Goal: Task Accomplishment & Management: Complete application form

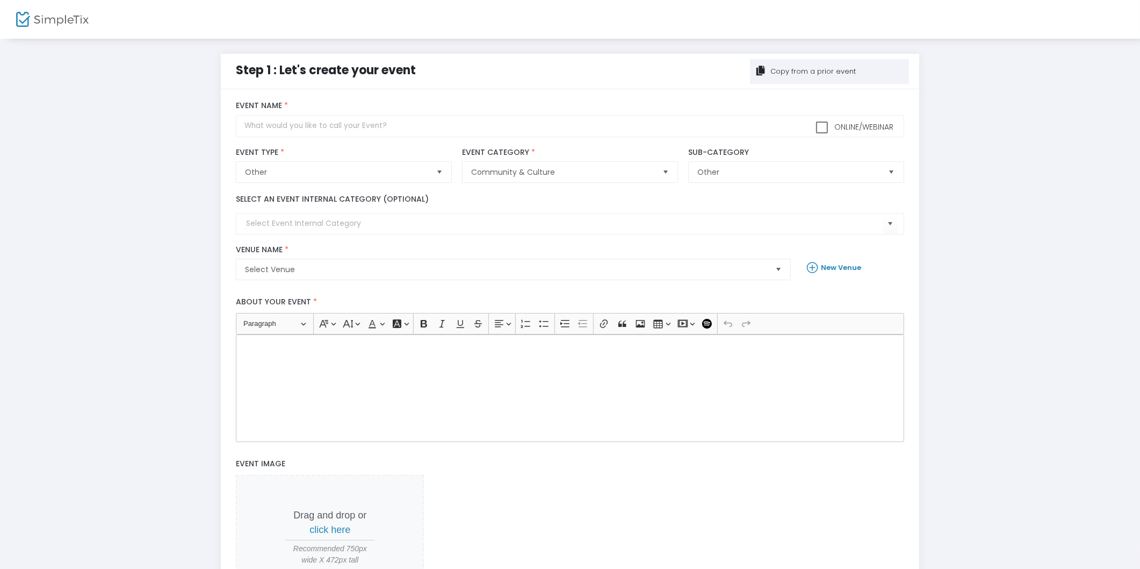
click at [813, 73] on body "Processing... please wait Step 1 : Let's create your event Copy from a prior ev…" at bounding box center [570, 284] width 1140 height 569
click at [813, 73] on div "Copy from a prior event" at bounding box center [812, 71] width 87 height 11
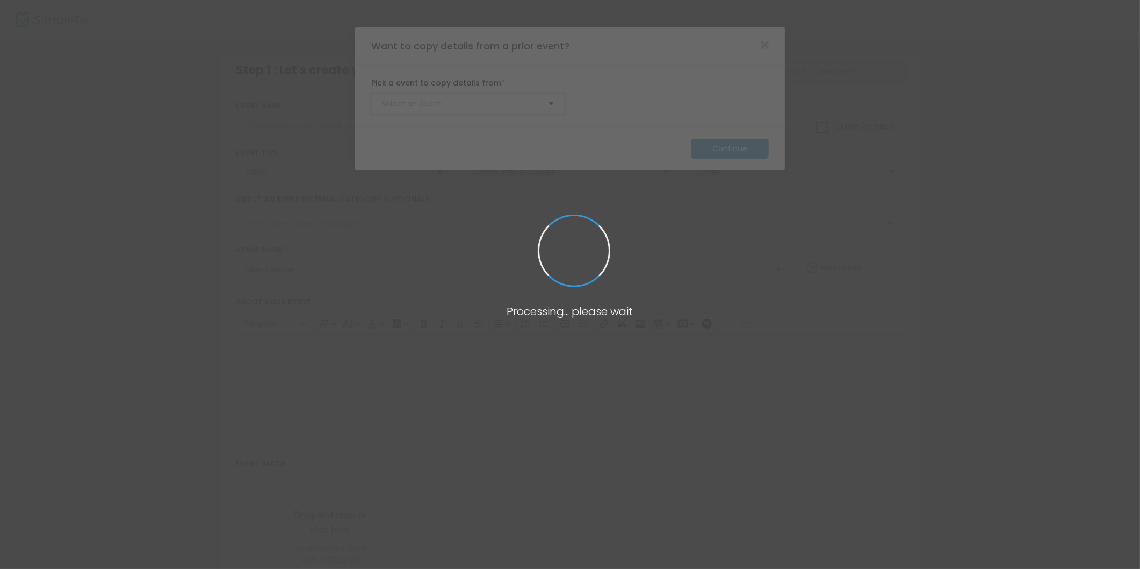
click at [452, 106] on input at bounding box center [463, 103] width 162 height 11
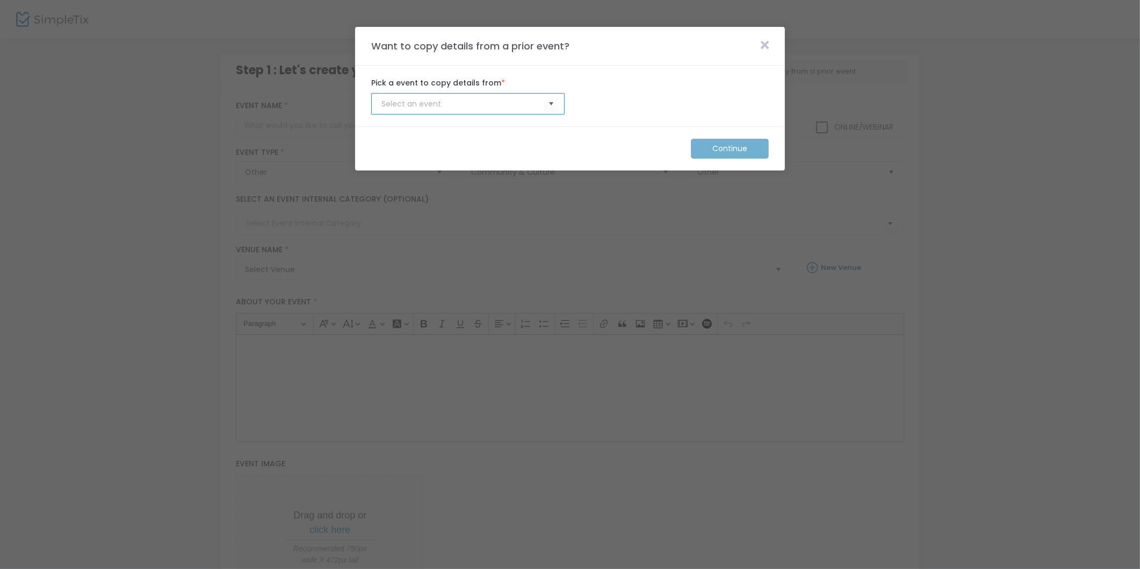
click at [452, 106] on input at bounding box center [463, 103] width 162 height 11
click at [549, 104] on span "Select" at bounding box center [552, 104] width 18 height 18
click at [495, 120] on li "Pumpkins with a Purpose" at bounding box center [468, 125] width 192 height 21
type input "Pumpkins with a Purpose"
click at [710, 148] on m-button "Continue" at bounding box center [730, 149] width 78 height 20
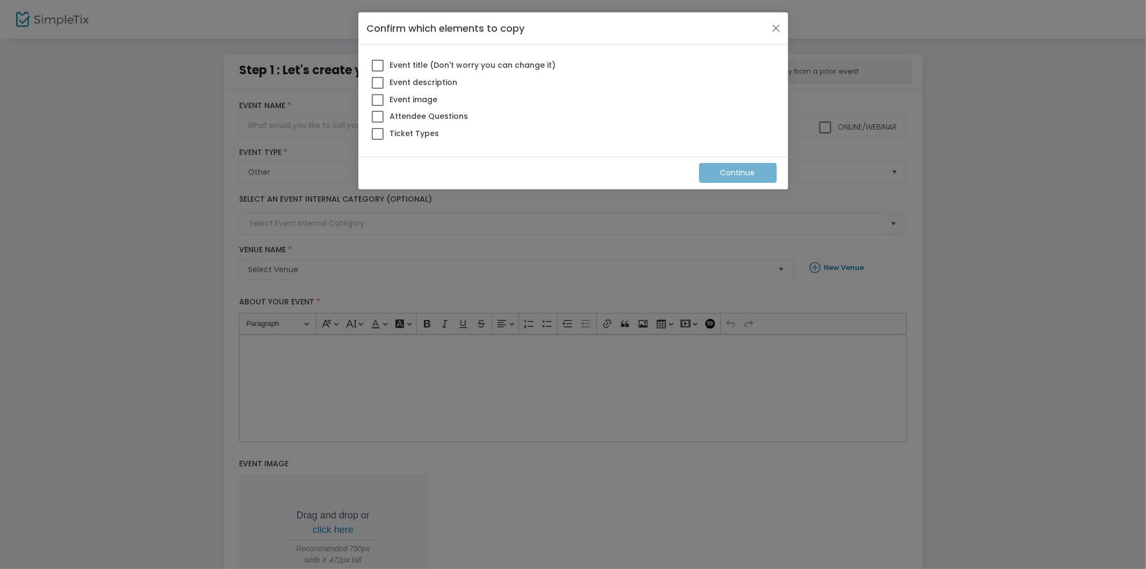
click at [373, 63] on span at bounding box center [378, 66] width 12 height 12
click at [377, 71] on input "Event title (Don't worry you can change it)" at bounding box center [377, 71] width 1 height 1
checkbox input "true"
click at [378, 87] on span at bounding box center [378, 83] width 12 height 12
click at [378, 89] on input "Event description" at bounding box center [377, 89] width 1 height 1
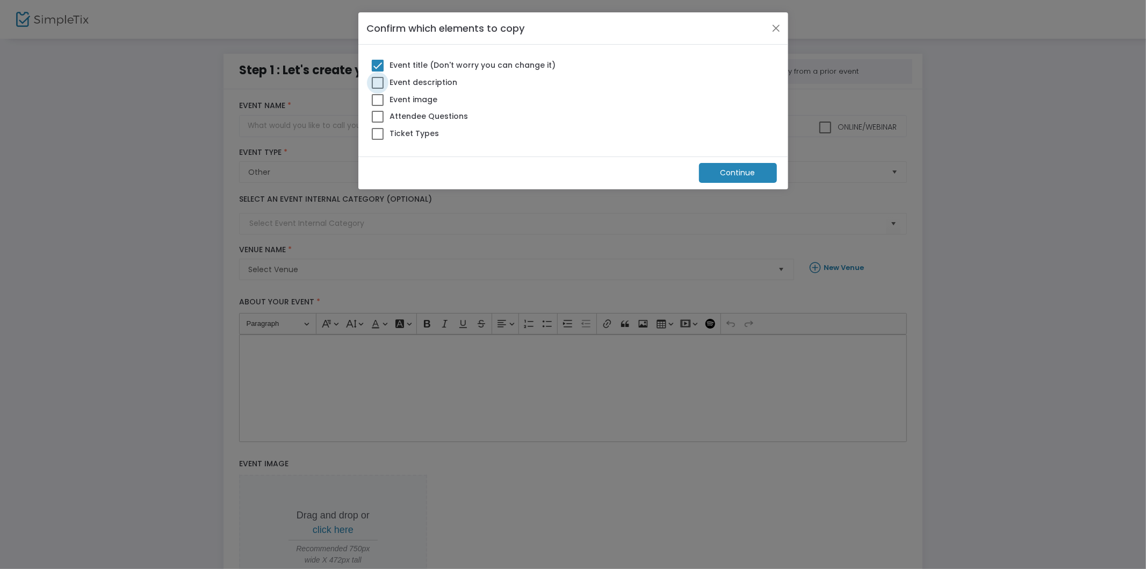
checkbox input "true"
click at [375, 99] on span at bounding box center [378, 100] width 12 height 12
click at [377, 106] on input "Event image" at bounding box center [377, 106] width 1 height 1
checkbox input "true"
click at [373, 117] on span at bounding box center [378, 117] width 12 height 12
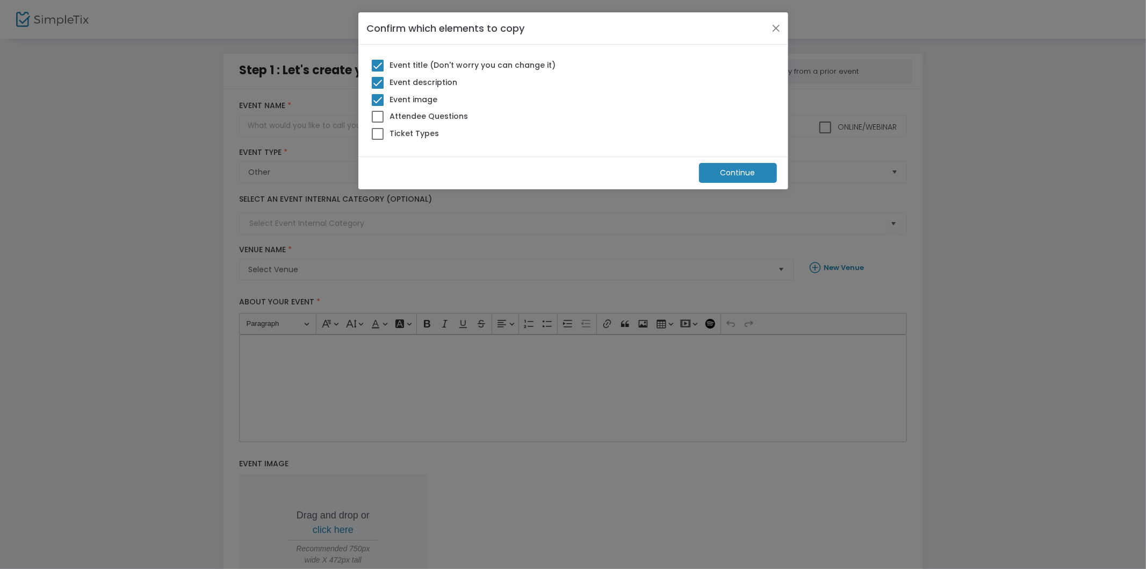
click at [377, 123] on input "Attendee Questions" at bounding box center [377, 123] width 1 height 1
checkbox input "true"
click at [377, 131] on span at bounding box center [378, 134] width 12 height 12
click at [377, 140] on input "Ticket Types" at bounding box center [377, 140] width 1 height 1
click at [372, 135] on span at bounding box center [378, 134] width 12 height 12
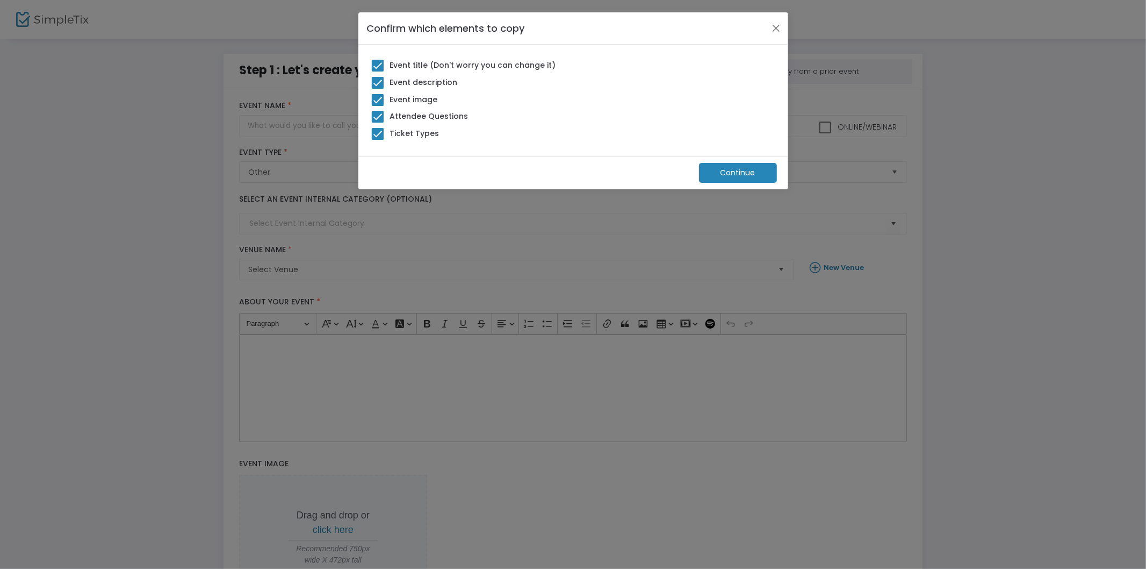
click at [377, 140] on input "Ticket Types" at bounding box center [377, 140] width 1 height 1
checkbox input "false"
drag, startPoint x: 756, startPoint y: 170, endPoint x: 753, endPoint y: 178, distance: 7.8
click at [755, 170] on m-button "Continue" at bounding box center [738, 173] width 78 height 20
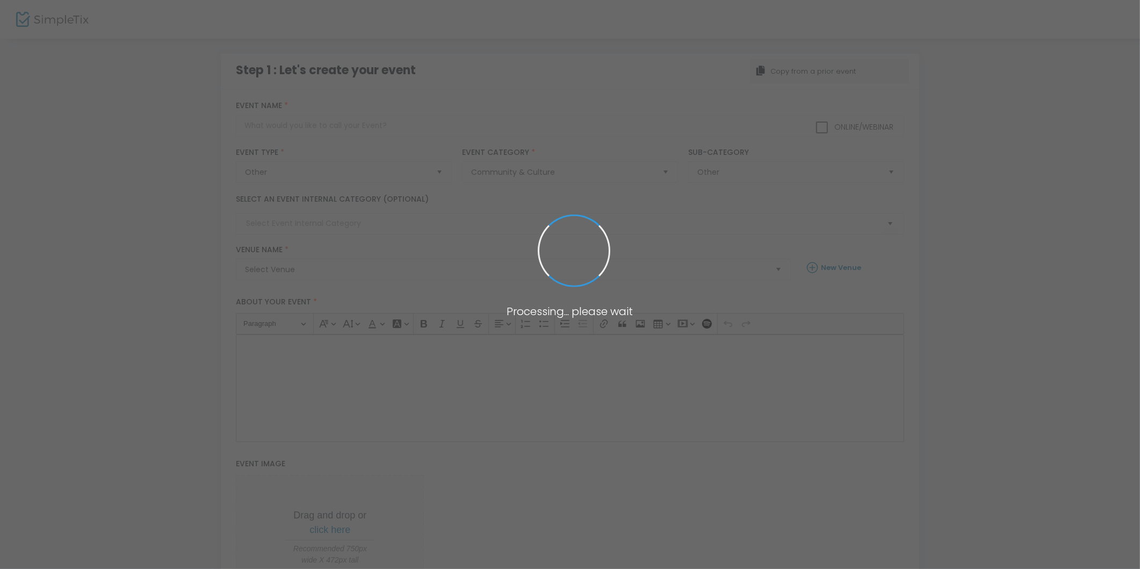
type input "Pumpkins with a Purpose"
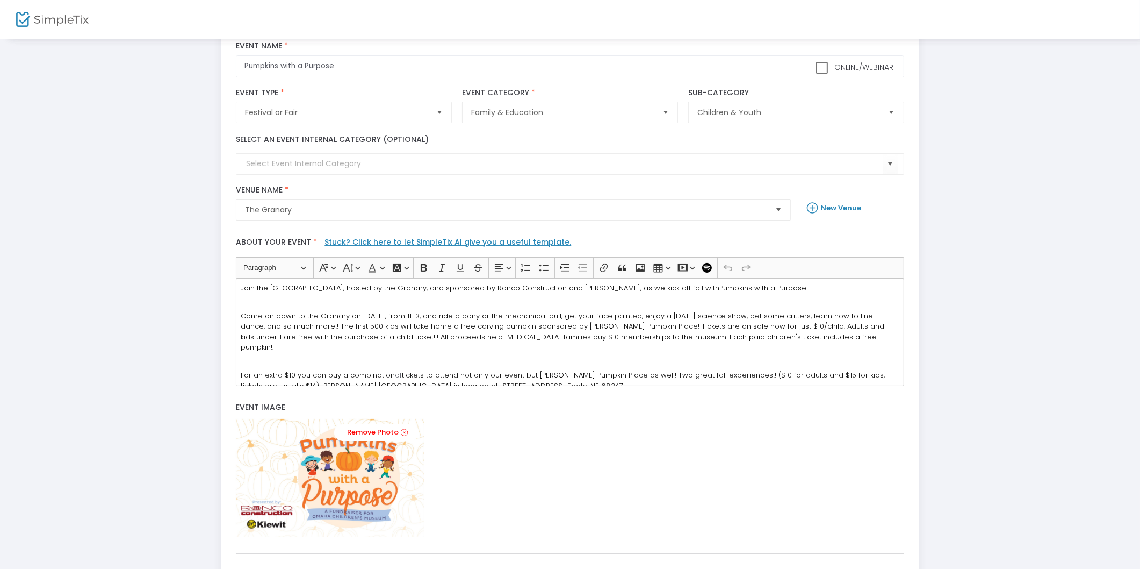
scroll to position [3, 0]
drag, startPoint x: 344, startPoint y: 312, endPoint x: 315, endPoint y: 310, distance: 29.1
click at [315, 310] on span "Come on down to the Granary on Sept 29, from 11-3, and ride a pony or the mecha…" at bounding box center [563, 331] width 644 height 42
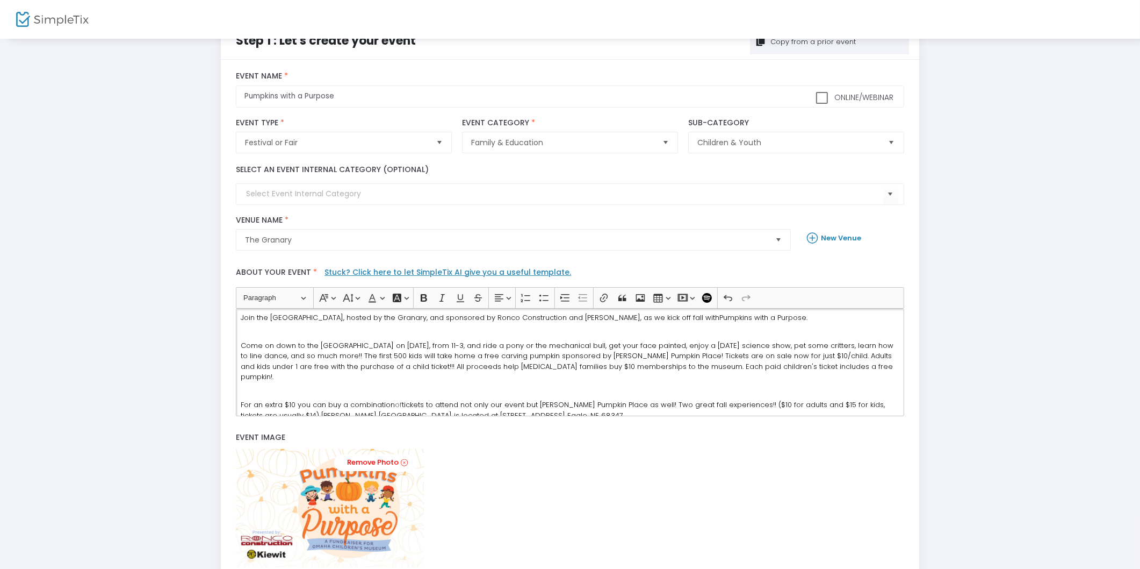
scroll to position [0, 0]
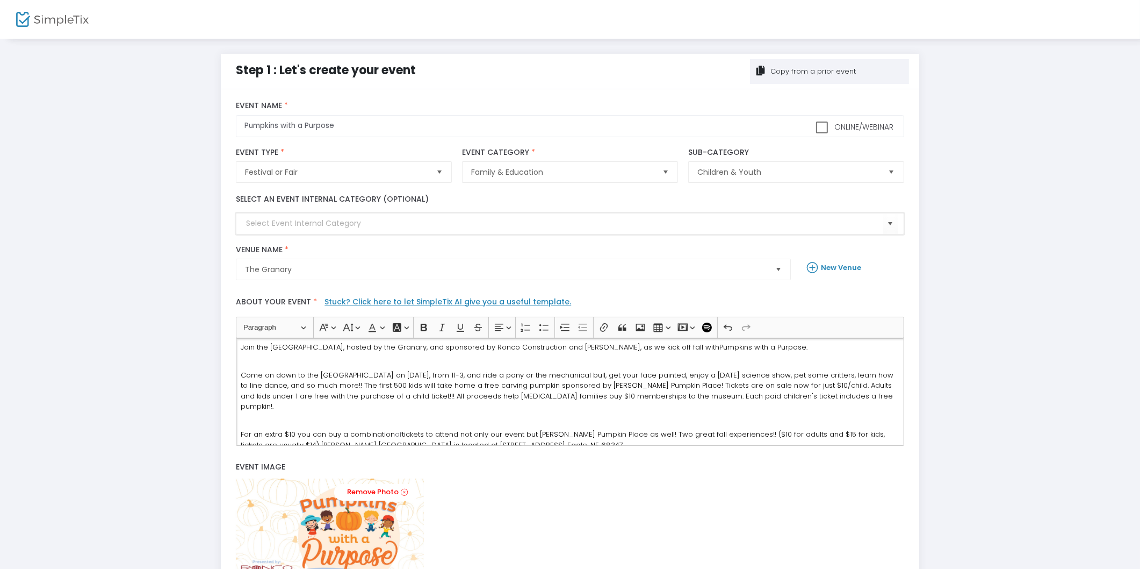
click at [369, 223] on input at bounding box center [564, 223] width 637 height 11
click at [421, 260] on span "The Granary" at bounding box center [506, 269] width 530 height 20
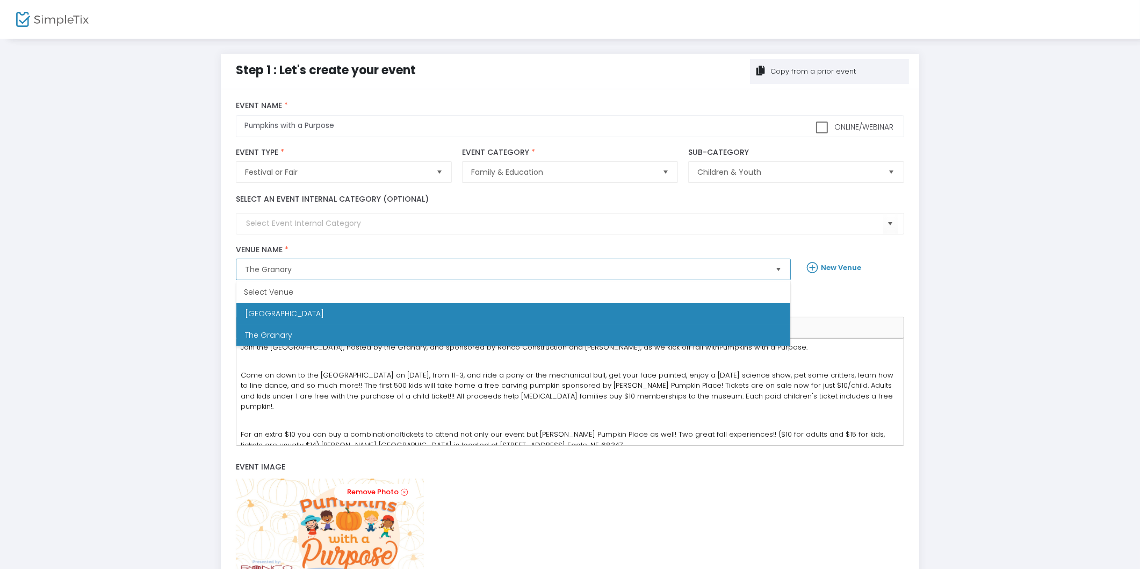
click at [391, 312] on li "Omaha Children's Museum" at bounding box center [513, 313] width 554 height 21
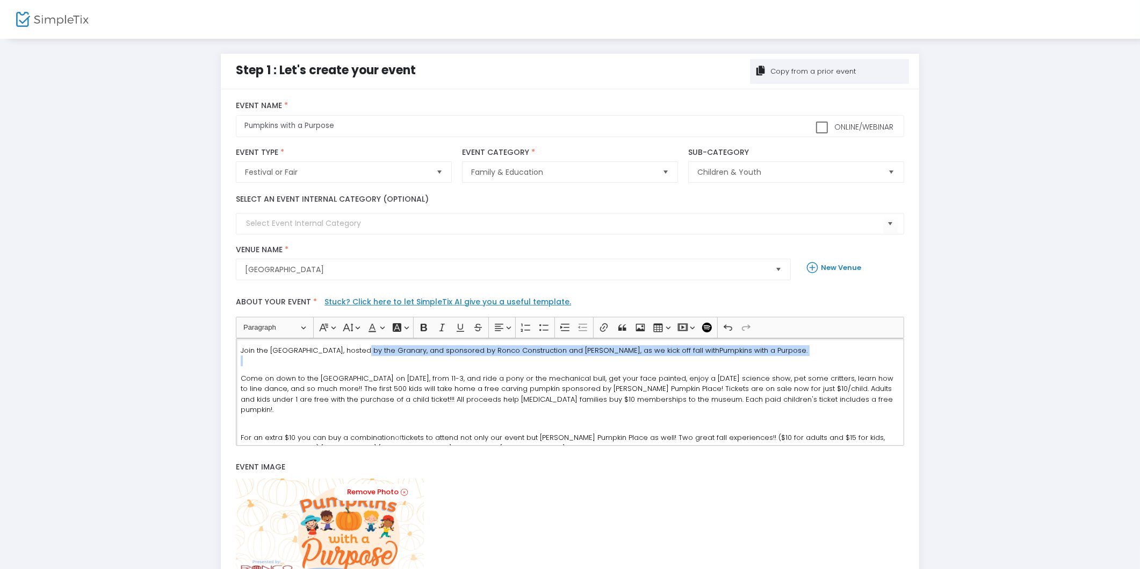
drag, startPoint x: 367, startPoint y: 344, endPoint x: 787, endPoint y: 364, distance: 420.7
click at [787, 364] on p "Join the Omaha Children's Museum, hosted by the Granary, and sponsored by Ronco…" at bounding box center [570, 355] width 659 height 21
